Goal: Register for event/course

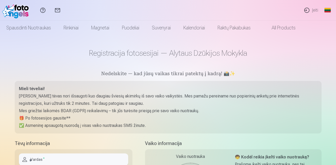
scroll to position [1, 0]
drag, startPoint x: 336, startPoint y: 38, endPoint x: 337, endPoint y: 52, distance: 14.3
click at [335, 52] on html "Pagalbos centras Susisiekite su mumis Įeiti Global Lithuanian (lt) English (en)…" at bounding box center [168, 81] width 336 height 165
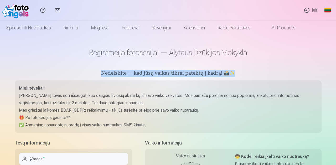
drag, startPoint x: 305, startPoint y: 47, endPoint x: 307, endPoint y: 58, distance: 11.7
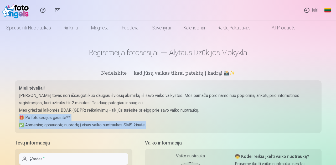
drag, startPoint x: 223, startPoint y: 125, endPoint x: 223, endPoint y: 109, distance: 15.7
click at [223, 109] on div "Mieli tėveliai! Kiekvienas tėvas nori išsaugoti kuo daugiau šviesių akimirkų iš…" at bounding box center [168, 106] width 298 height 44
click at [219, 111] on p "Mes griežtai laikomės BDAR (GDPR) reikalavimų – tik jūs turėsite prieigą prie s…" at bounding box center [168, 110] width 298 height 7
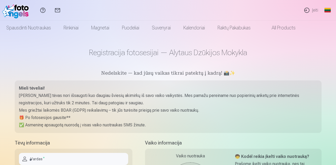
drag, startPoint x: 335, startPoint y: 16, endPoint x: 335, endPoint y: 26, distance: 10.5
click at [335, 26] on header "Pagalbos centras Susisiekite su mumis Įeiti Global Lithuanian (lt) English (en)…" at bounding box center [168, 17] width 336 height 35
click at [57, 157] on input "text" at bounding box center [73, 159] width 109 height 12
click at [231, 132] on div "Mieli tėveliai! Kiekvienas tėvas nori išsaugoti kuo daugiau šviesių akimirkų iš…" at bounding box center [168, 106] width 306 height 52
click at [334, 31] on nav "Spausdinti nuotraukas Aukštos kokybės spausdintos nuotraukos 210 gsm popierius,…" at bounding box center [168, 27] width 336 height 15
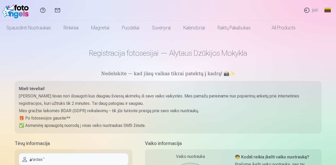
scroll to position [1, 0]
